Goal: Information Seeking & Learning: Learn about a topic

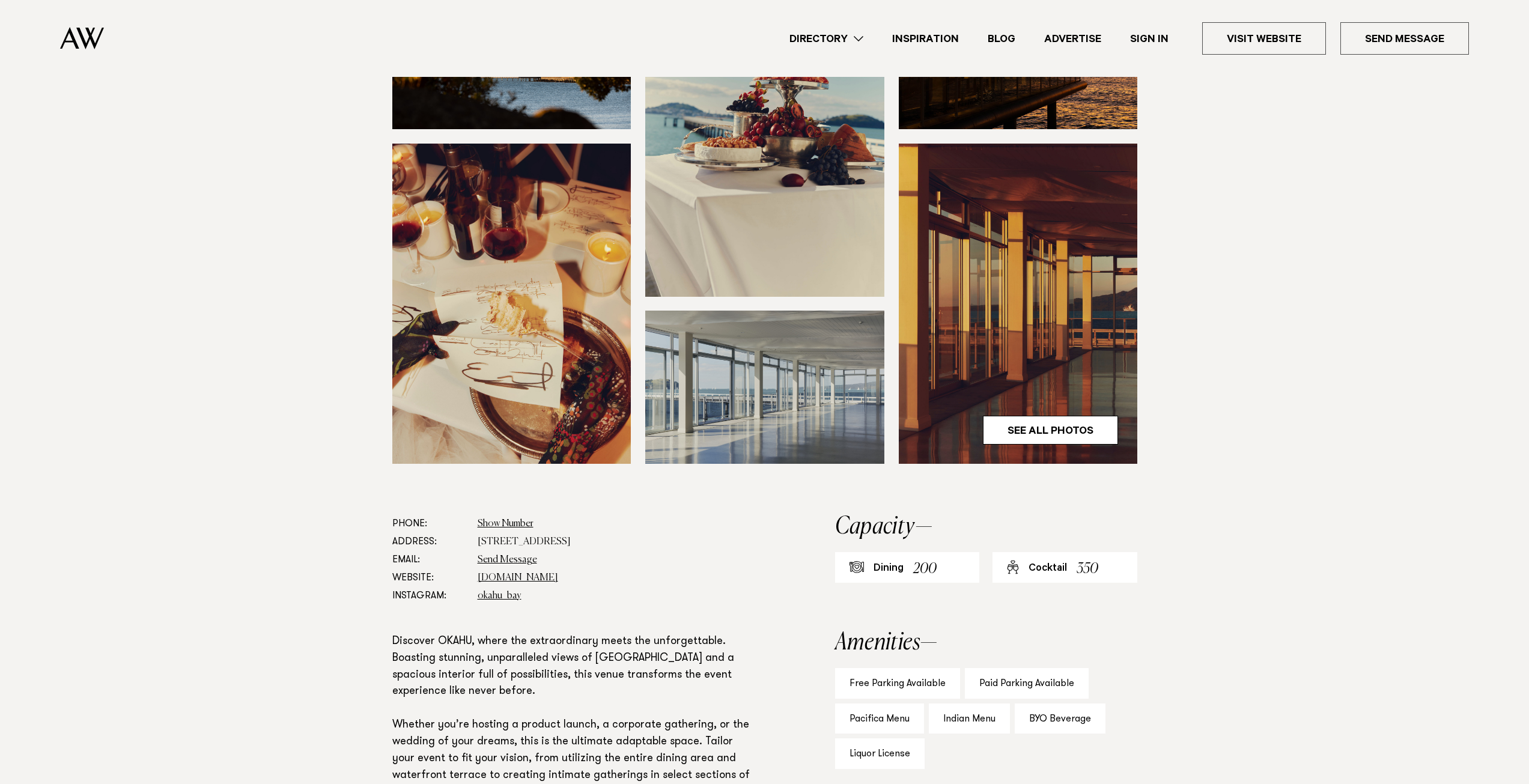
scroll to position [300, 0]
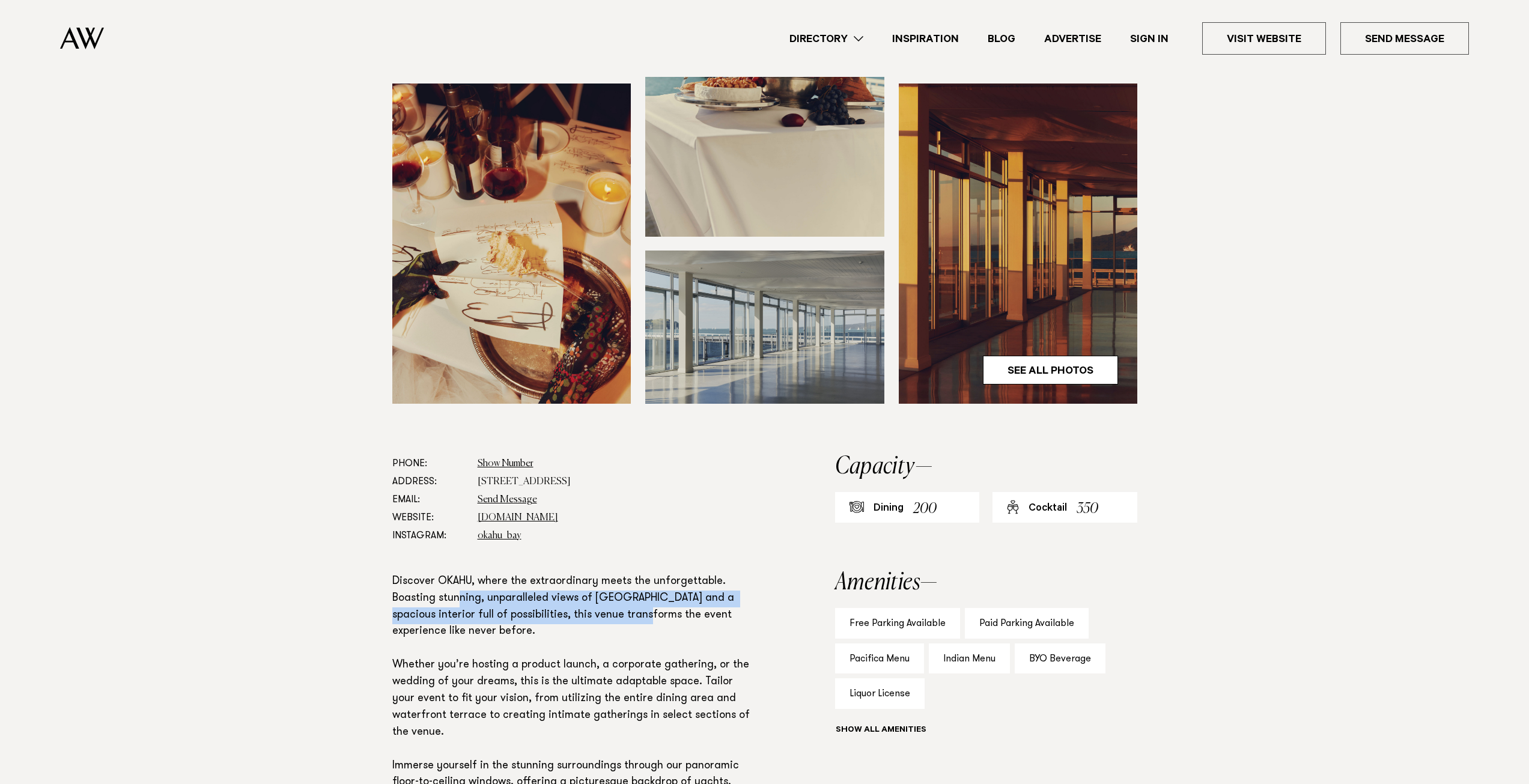
drag, startPoint x: 604, startPoint y: 606, endPoint x: 456, endPoint y: 596, distance: 148.3
click at [457, 596] on p "Discover OKAHU, where the extraordinary meets the unforgettable. Boasting stunn…" at bounding box center [575, 724] width 365 height 301
click at [456, 596] on p "Discover OKAHU, where the extraordinary meets the unforgettable. Boasting stunn…" at bounding box center [575, 724] width 365 height 301
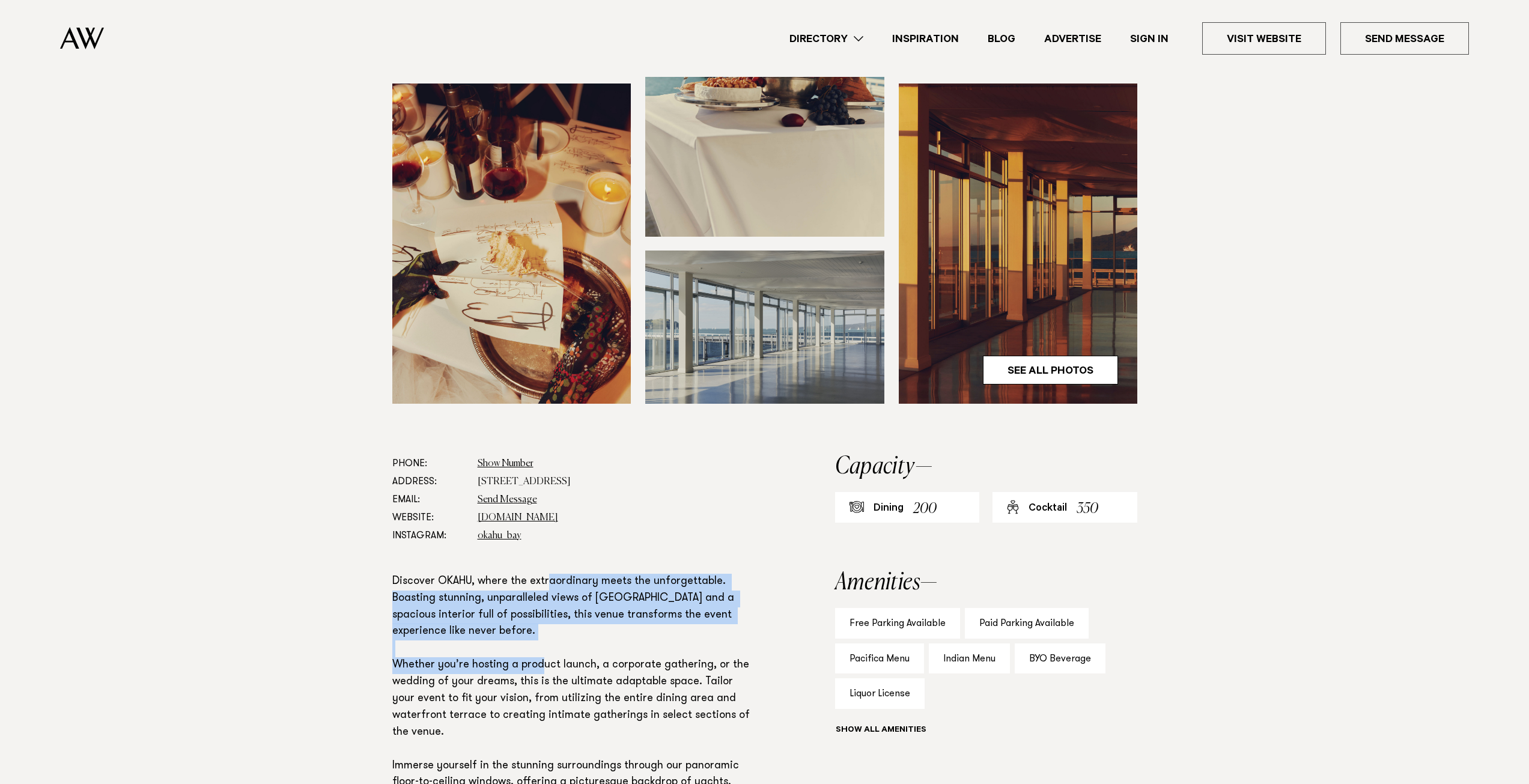
drag, startPoint x: 549, startPoint y: 608, endPoint x: 548, endPoint y: 658, distance: 50.0
click at [548, 658] on p "Discover OKAHU, where the extraordinary meets the unforgettable. Boasting stunn…" at bounding box center [575, 724] width 365 height 301
drag, startPoint x: 561, startPoint y: 590, endPoint x: 554, endPoint y: 672, distance: 82.3
click at [554, 672] on p "Discover OKAHU, where the extraordinary meets the unforgettable. Boasting stunn…" at bounding box center [575, 724] width 365 height 301
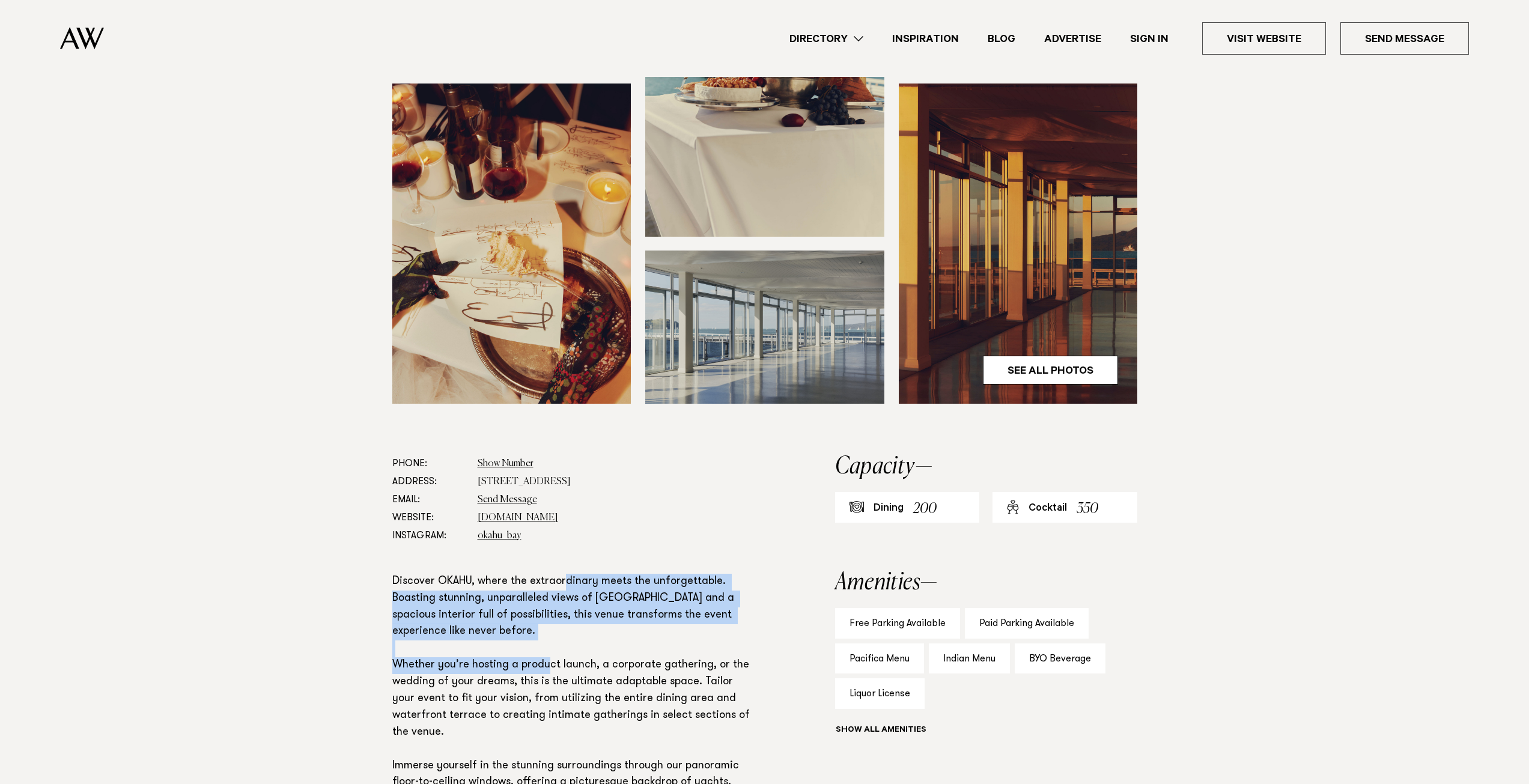
click at [553, 673] on p "Discover OKAHU, where the extraordinary meets the unforgettable. Boasting stunn…" at bounding box center [575, 724] width 365 height 301
drag, startPoint x: 571, startPoint y: 625, endPoint x: 558, endPoint y: 575, distance: 51.7
click at [558, 575] on p "Discover OKAHU, where the extraordinary meets the unforgettable. Boasting stunn…" at bounding box center [575, 724] width 365 height 301
click at [560, 575] on p "Discover OKAHU, where the extraordinary meets the unforgettable. Boasting stunn…" at bounding box center [575, 724] width 365 height 301
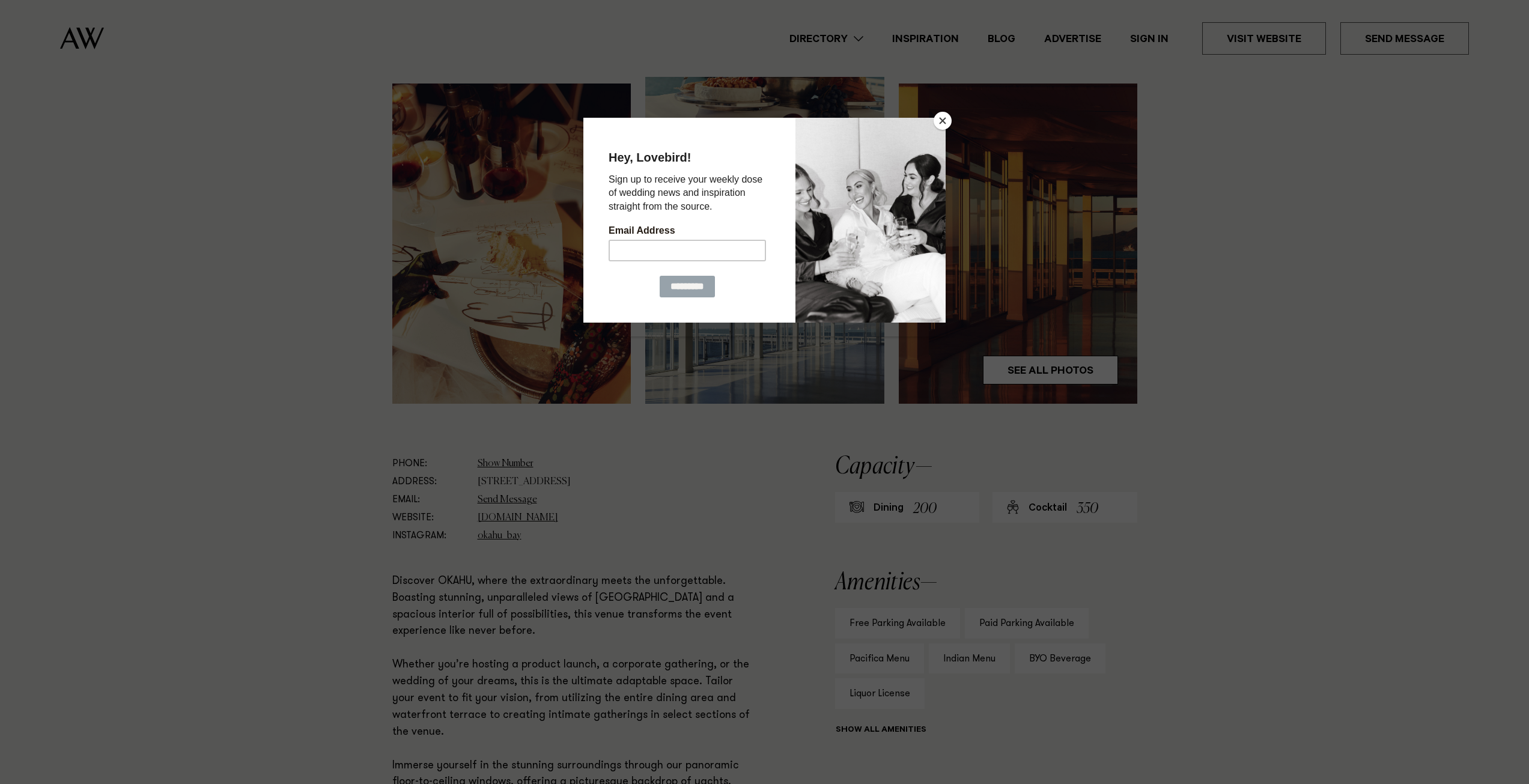
click at [499, 694] on div at bounding box center [764, 392] width 1529 height 784
click at [947, 118] on button "Close" at bounding box center [942, 121] width 18 height 18
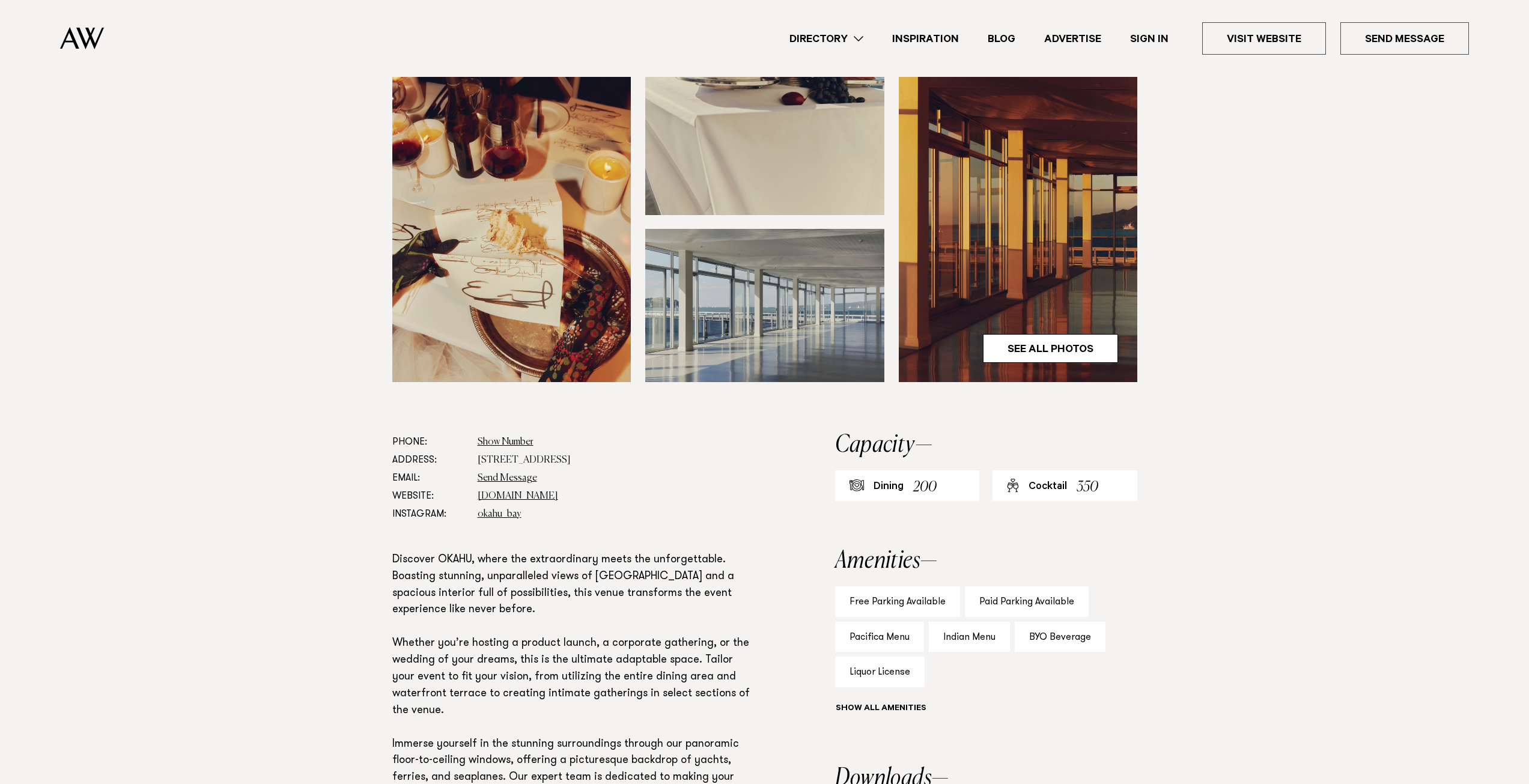
scroll to position [361, 0]
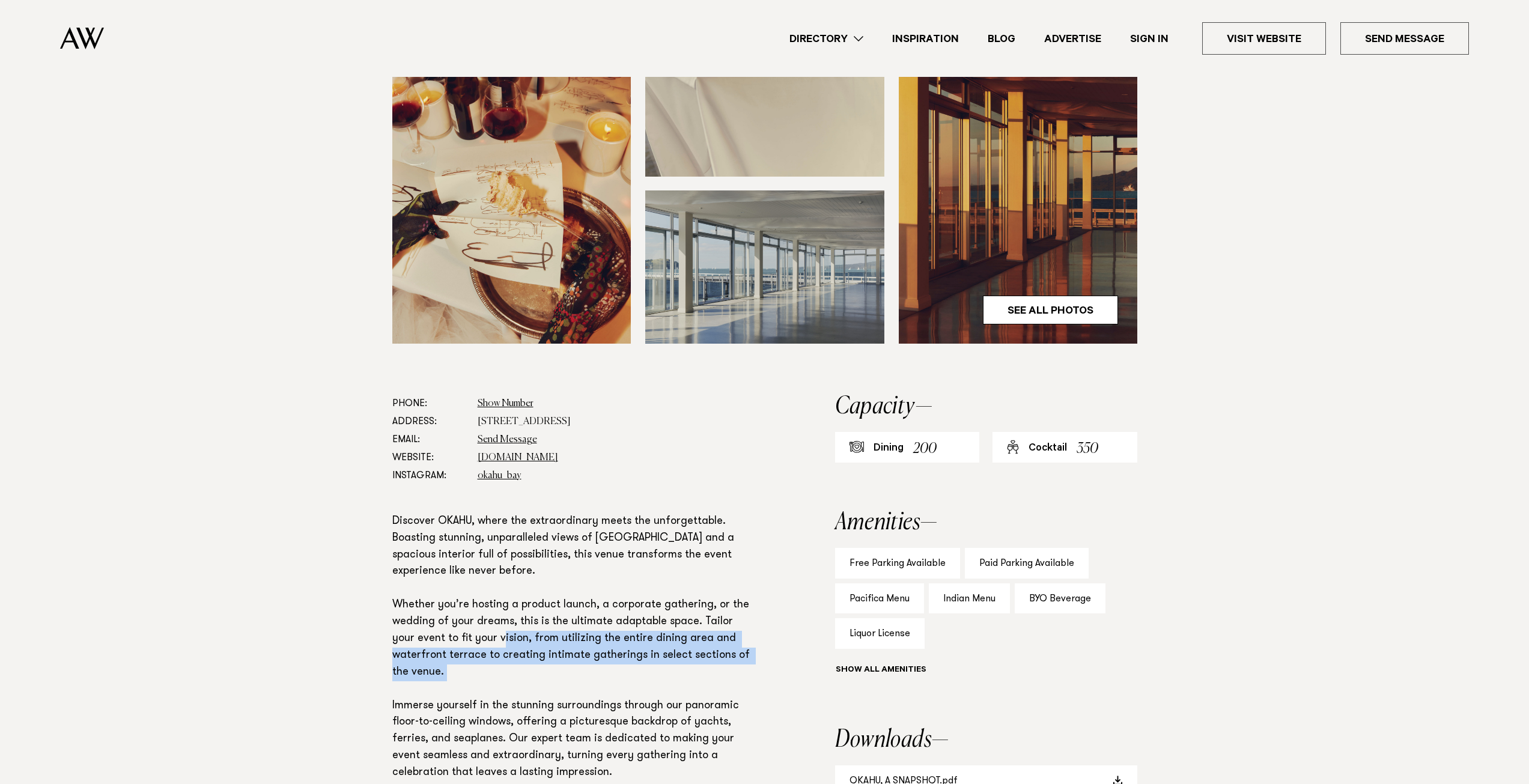
drag, startPoint x: 482, startPoint y: 640, endPoint x: 675, endPoint y: 678, distance: 196.7
click at [675, 678] on p "Discover OKAHU, where the extraordinary meets the unforgettable. Boasting stunn…" at bounding box center [575, 664] width 365 height 301
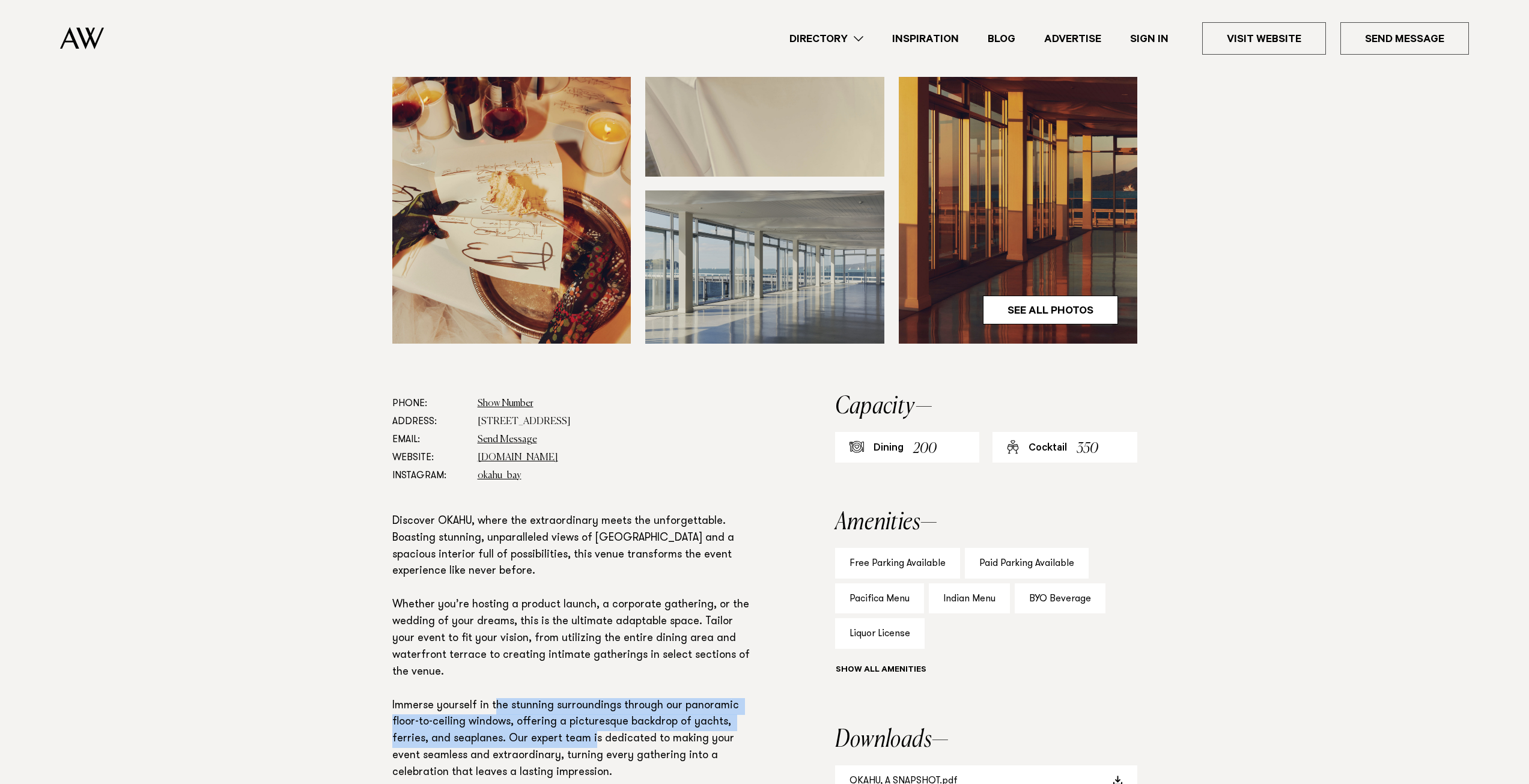
drag, startPoint x: 593, startPoint y: 727, endPoint x: 493, endPoint y: 695, distance: 105.0
click at [495, 695] on p "Discover OKAHU, where the extraordinary meets the unforgettable. Boasting stunn…" at bounding box center [575, 664] width 365 height 301
click at [493, 695] on p "Discover OKAHU, where the extraordinary meets the unforgettable. Boasting stunn…" at bounding box center [575, 664] width 365 height 301
drag, startPoint x: 558, startPoint y: 722, endPoint x: 668, endPoint y: 705, distance: 111.3
click at [667, 705] on p "Discover OKAHU, where the extraordinary meets the unforgettable. Boasting stunn…" at bounding box center [575, 664] width 365 height 301
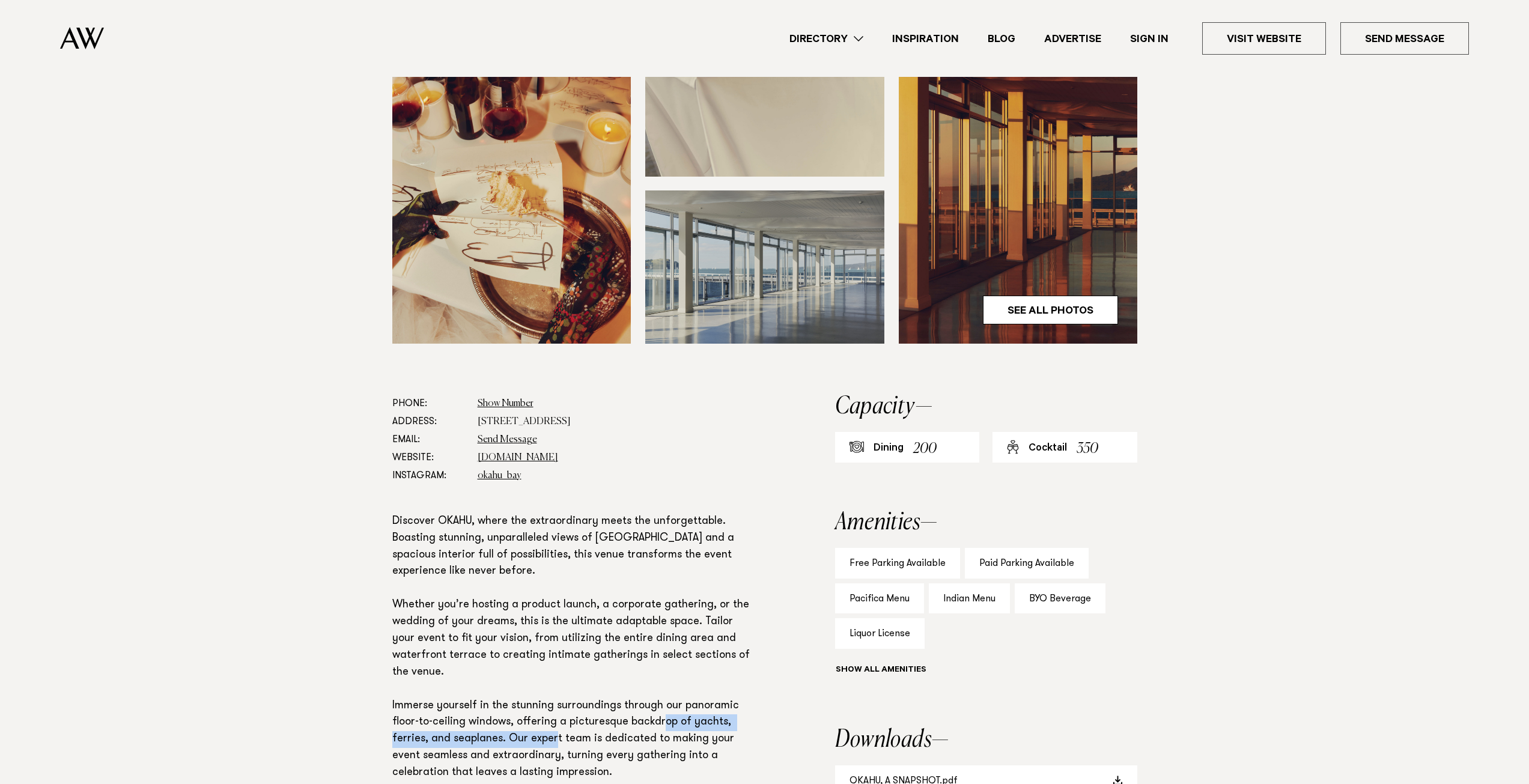
click at [669, 705] on p "Discover OKAHU, where the extraordinary meets the unforgettable. Boasting stunn…" at bounding box center [575, 664] width 365 height 301
click at [724, 714] on p "Discover OKAHU, where the extraordinary meets the unforgettable. Boasting stunn…" at bounding box center [575, 664] width 365 height 301
drag, startPoint x: 679, startPoint y: 728, endPoint x: 448, endPoint y: 723, distance: 231.1
click at [449, 723] on p "Discover OKAHU, where the extraordinary meets the unforgettable. Boasting stunn…" at bounding box center [575, 664] width 365 height 301
click at [448, 723] on p "Discover OKAHU, where the extraordinary meets the unforgettable. Boasting stunn…" at bounding box center [575, 664] width 365 height 301
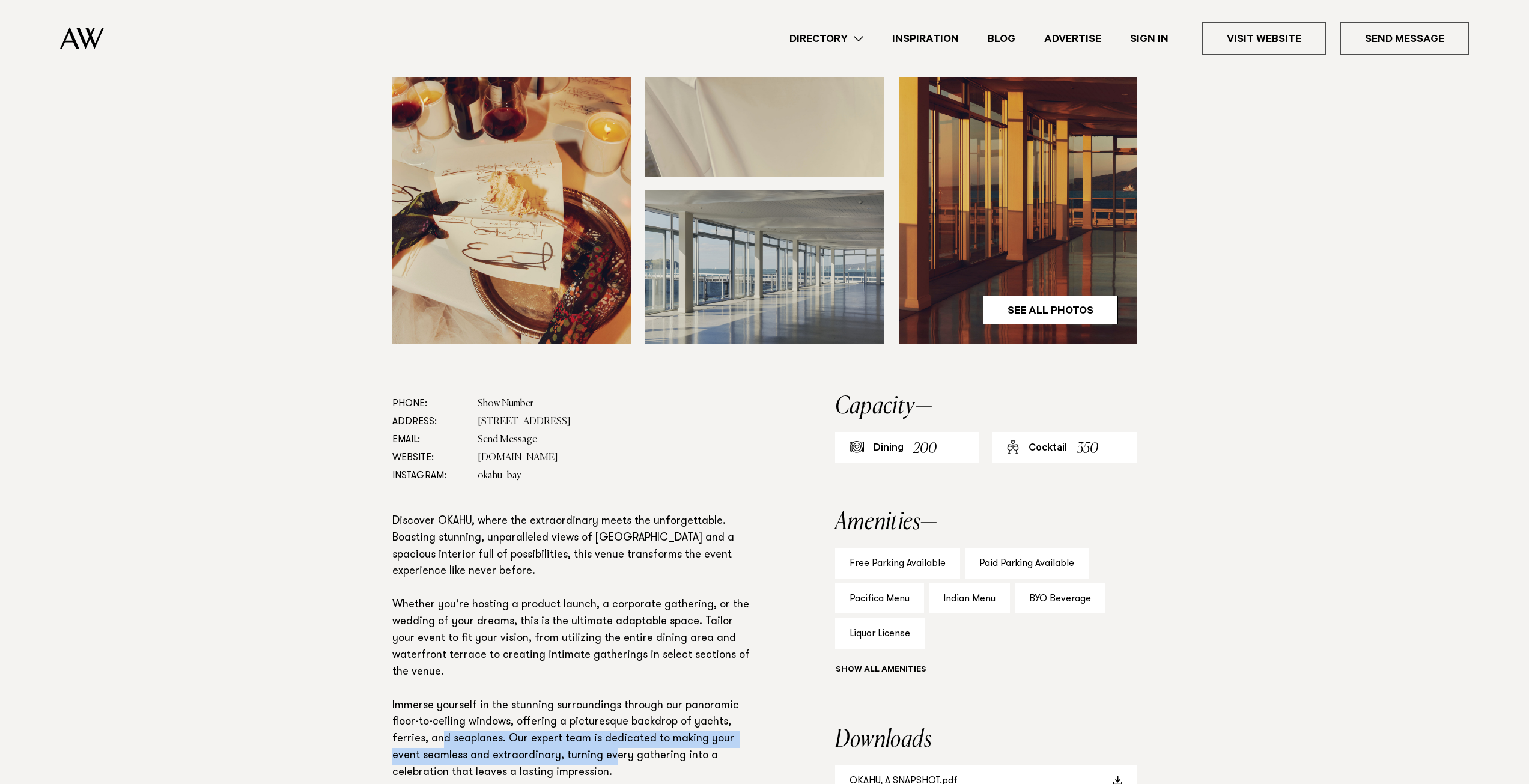
drag, startPoint x: 451, startPoint y: 725, endPoint x: 598, endPoint y: 737, distance: 147.5
click at [598, 737] on p "Discover OKAHU, where the extraordinary meets the unforgettable. Boasting stunn…" at bounding box center [575, 664] width 365 height 301
click at [599, 737] on p "Discover OKAHU, where the extraordinary meets the unforgettable. Boasting stunn…" at bounding box center [575, 664] width 365 height 301
drag, startPoint x: 674, startPoint y: 730, endPoint x: 560, endPoint y: 727, distance: 114.0
click at [561, 727] on p "Discover OKAHU, where the extraordinary meets the unforgettable. Boasting stunn…" at bounding box center [575, 664] width 365 height 301
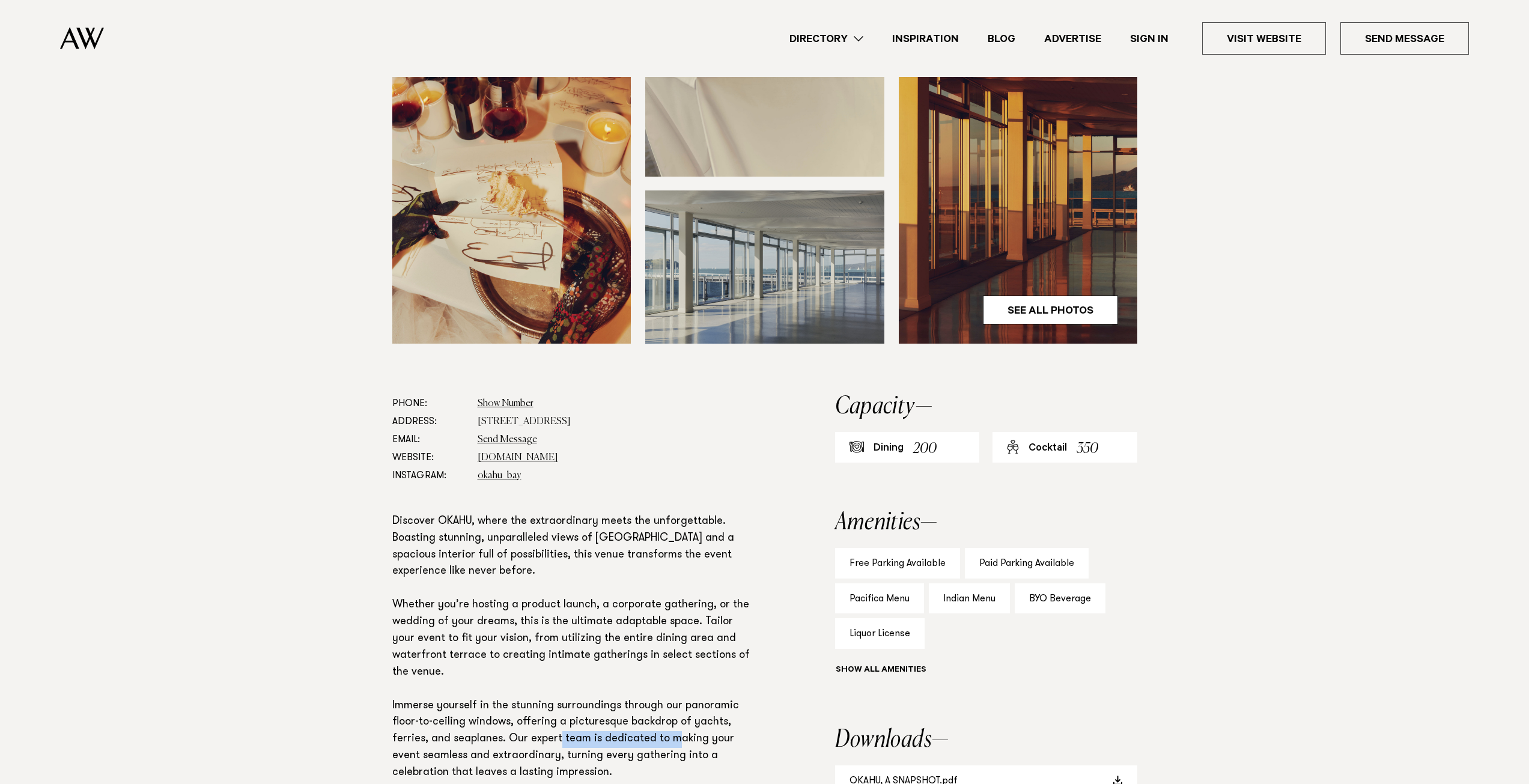
drag, startPoint x: 560, startPoint y: 727, endPoint x: 582, endPoint y: 727, distance: 22.0
click at [561, 727] on p "Discover OKAHU, where the extraordinary meets the unforgettable. Boasting stunn…" at bounding box center [575, 664] width 365 height 301
click at [631, 744] on p "Discover OKAHU, where the extraordinary meets the unforgettable. Boasting stunn…" at bounding box center [575, 664] width 365 height 301
drag, startPoint x: 560, startPoint y: 740, endPoint x: 481, endPoint y: 738, distance: 79.0
click at [481, 738] on p "Discover OKAHU, where the extraordinary meets the unforgettable. Boasting stunn…" at bounding box center [575, 664] width 365 height 301
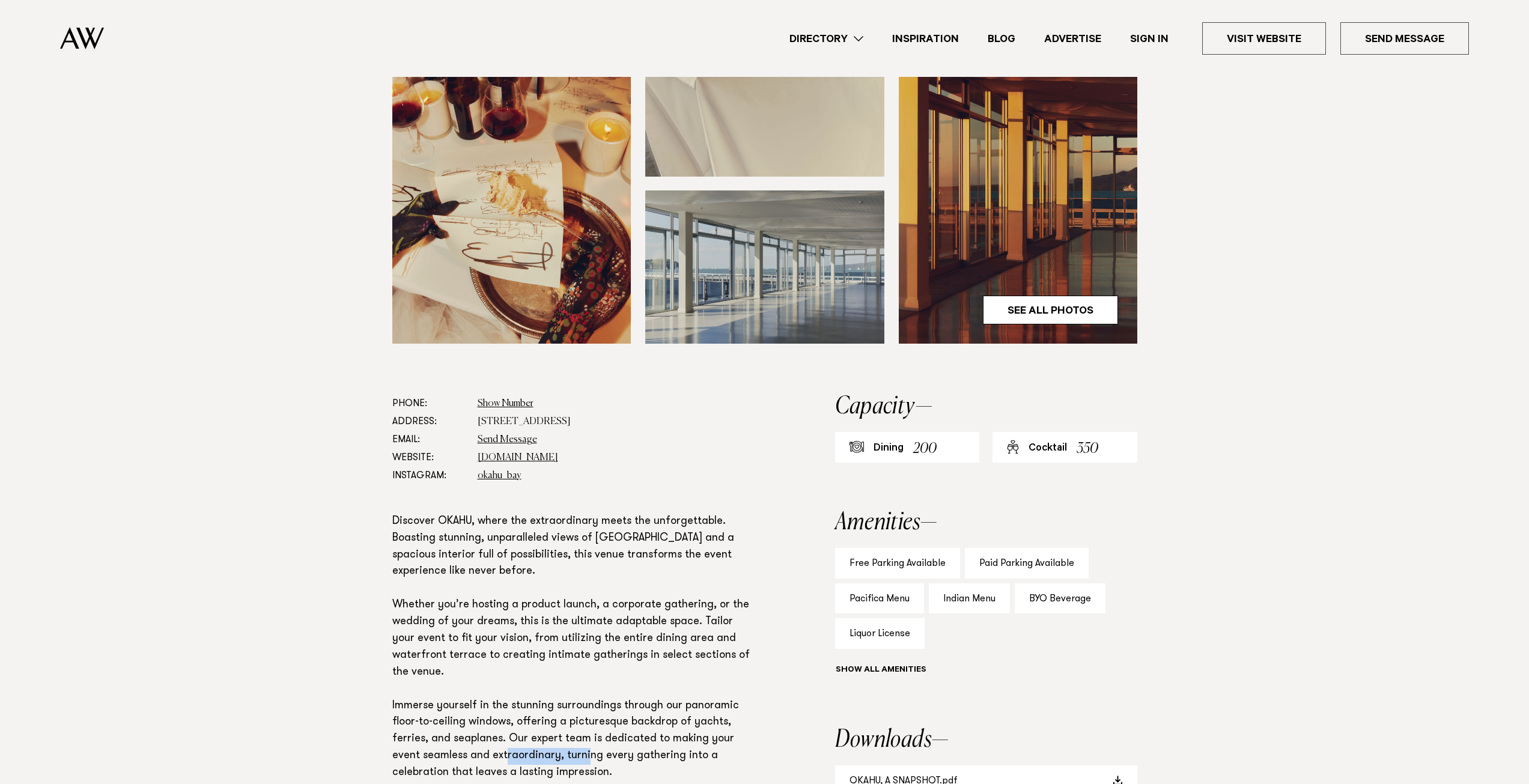
click at [481, 739] on p "Discover OKAHU, where the extraordinary meets the unforgettable. Boasting stunn…" at bounding box center [575, 664] width 365 height 301
click at [448, 744] on p "Discover OKAHU, where the extraordinary meets the unforgettable. Boasting stunn…" at bounding box center [575, 664] width 365 height 301
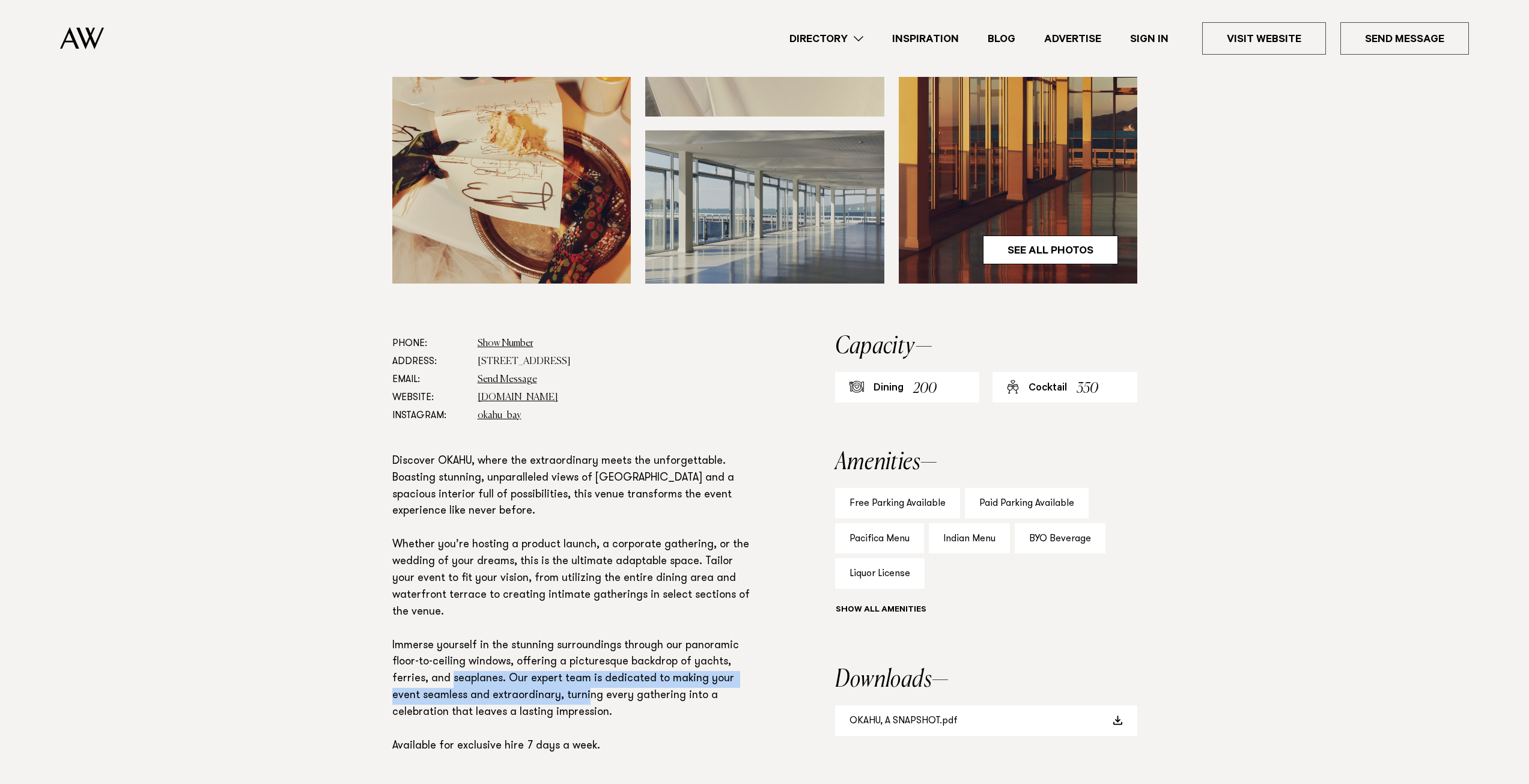
drag, startPoint x: 457, startPoint y: 665, endPoint x: 566, endPoint y: 673, distance: 109.3
click at [566, 673] on p "Discover OKAHU, where the extraordinary meets the unforgettable. Boasting stunn…" at bounding box center [575, 604] width 365 height 301
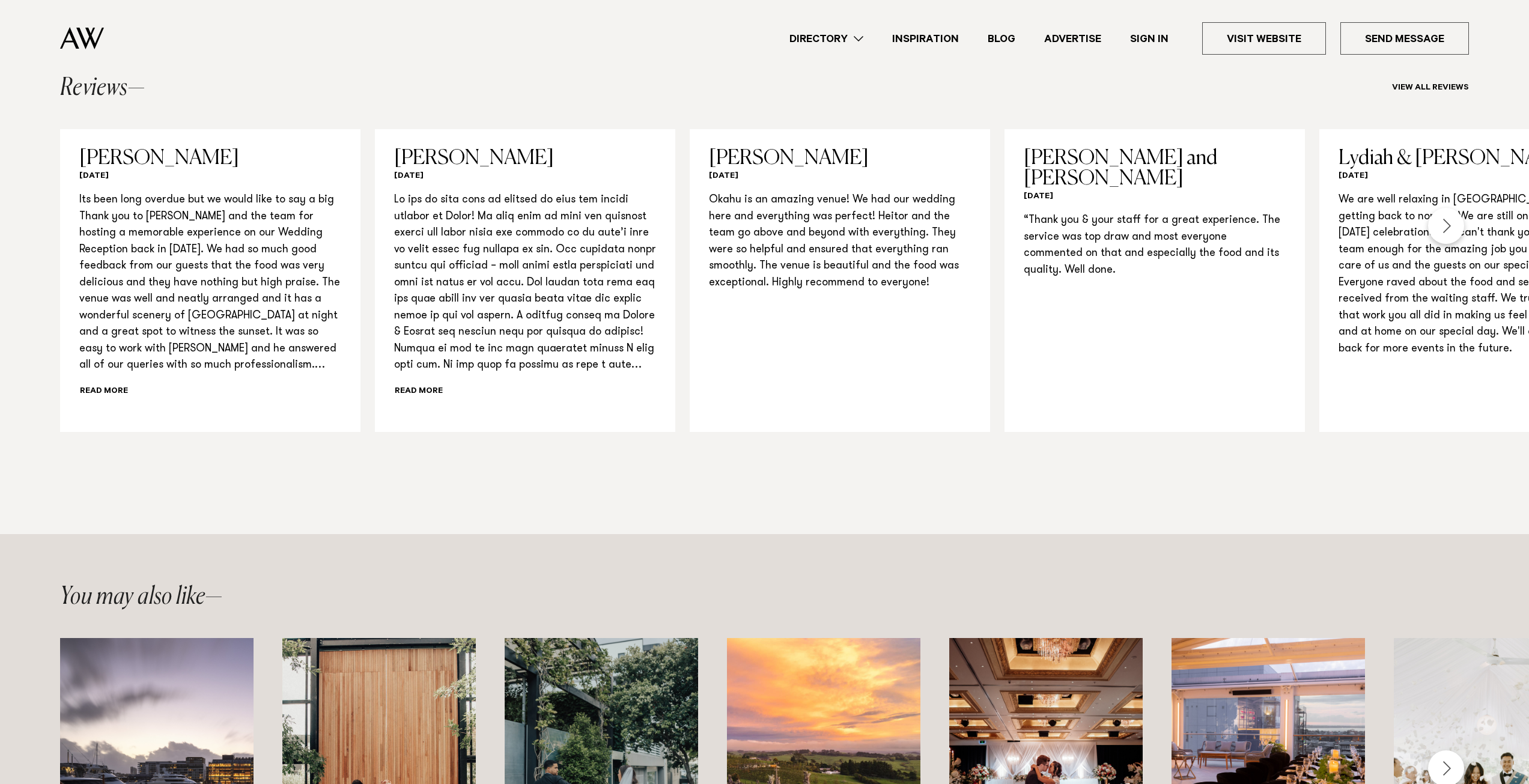
scroll to position [1501, 0]
